Goal: Task Accomplishment & Management: Manage account settings

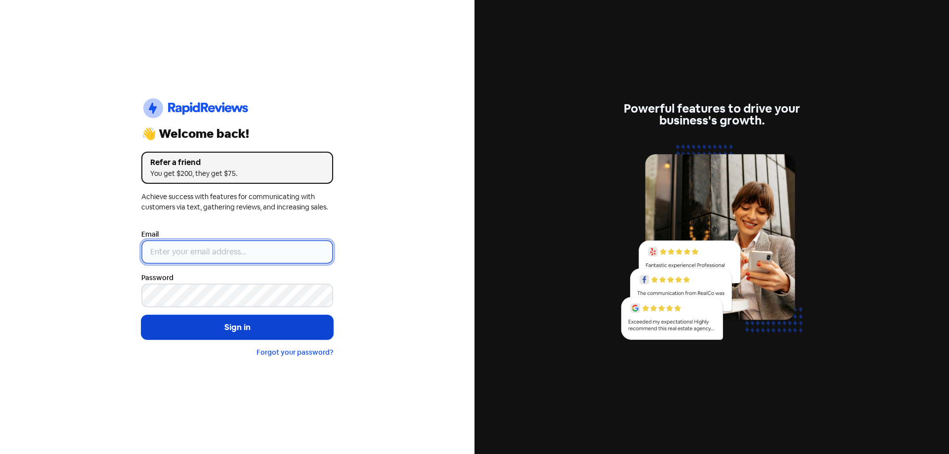
type input "[EMAIL_ADDRESS][DOMAIN_NAME]"
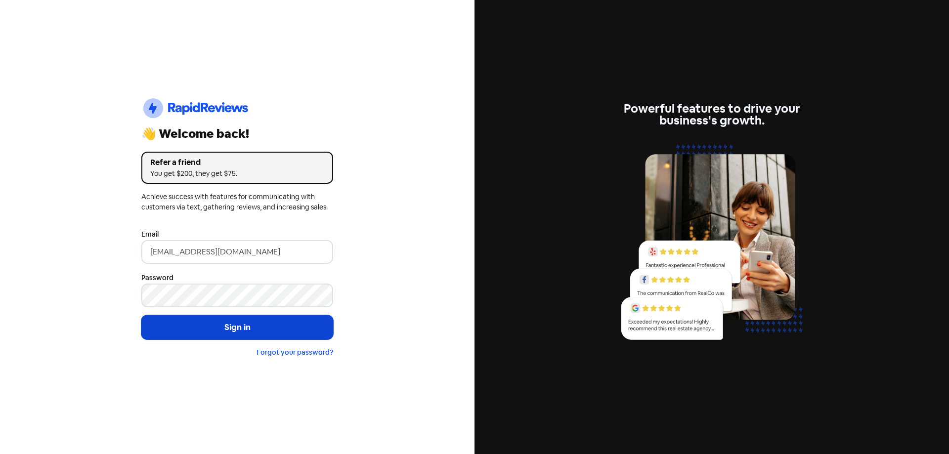
click at [232, 319] on button "Sign in" at bounding box center [237, 327] width 192 height 25
